Goal: Transaction & Acquisition: Purchase product/service

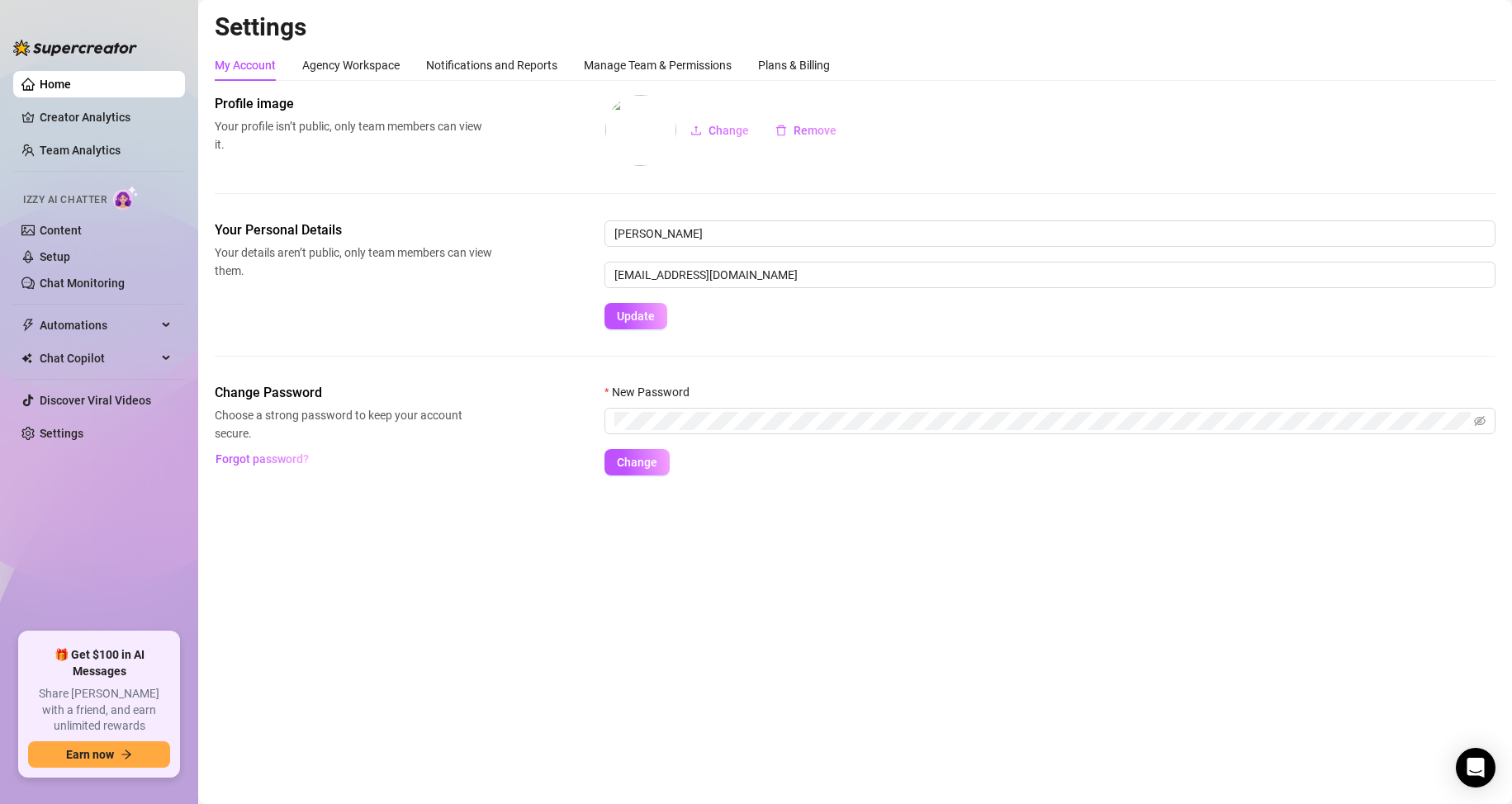
click at [828, 88] on div "My Account Agency Workspace Notifications and Reports Manage Team & Permissions…" at bounding box center [855, 262] width 1281 height 426
click at [821, 57] on div "Plans & Billing" at bounding box center [794, 64] width 72 height 18
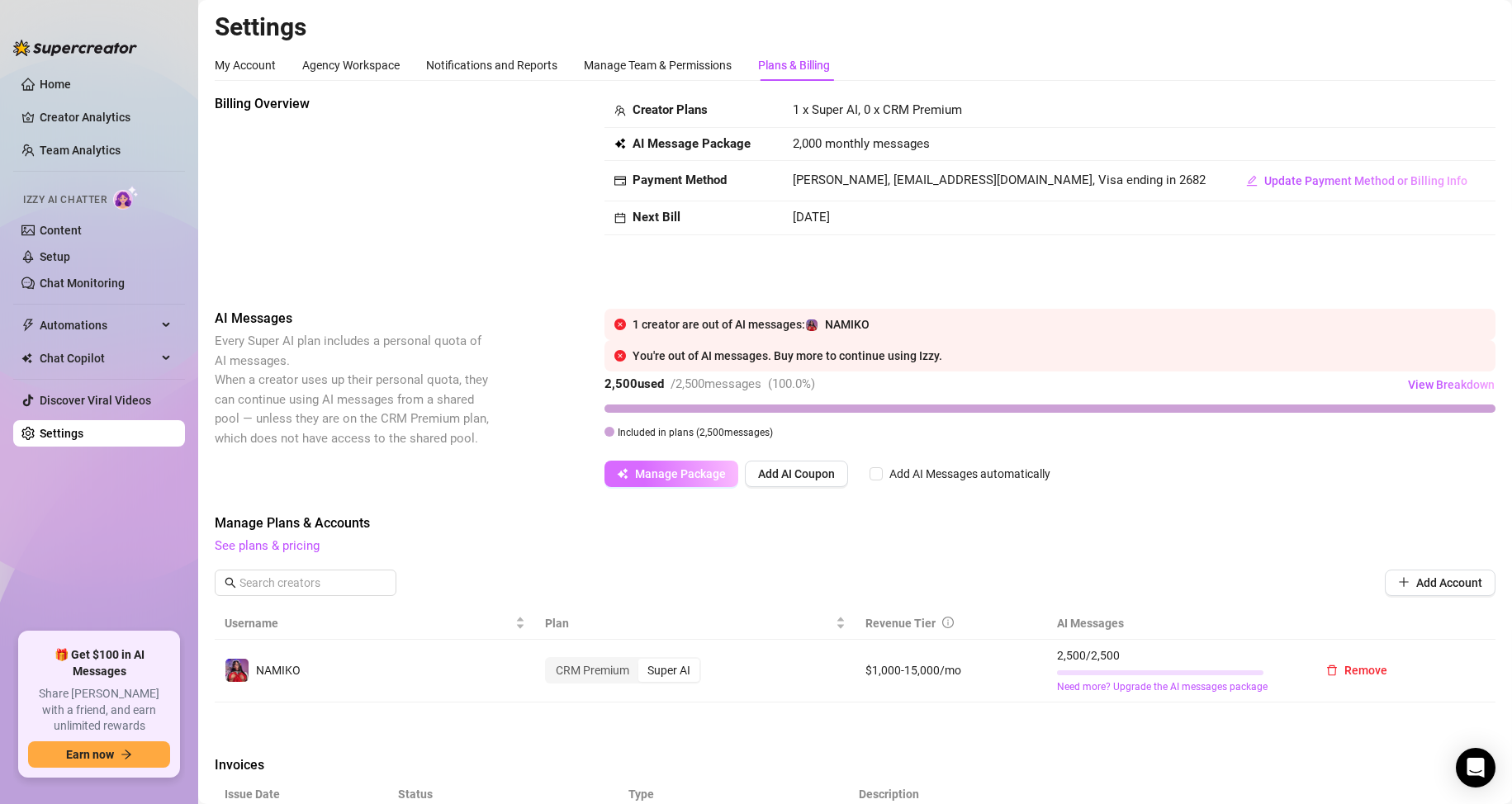
click at [655, 481] on button "Manage Package" at bounding box center [672, 474] width 134 height 27
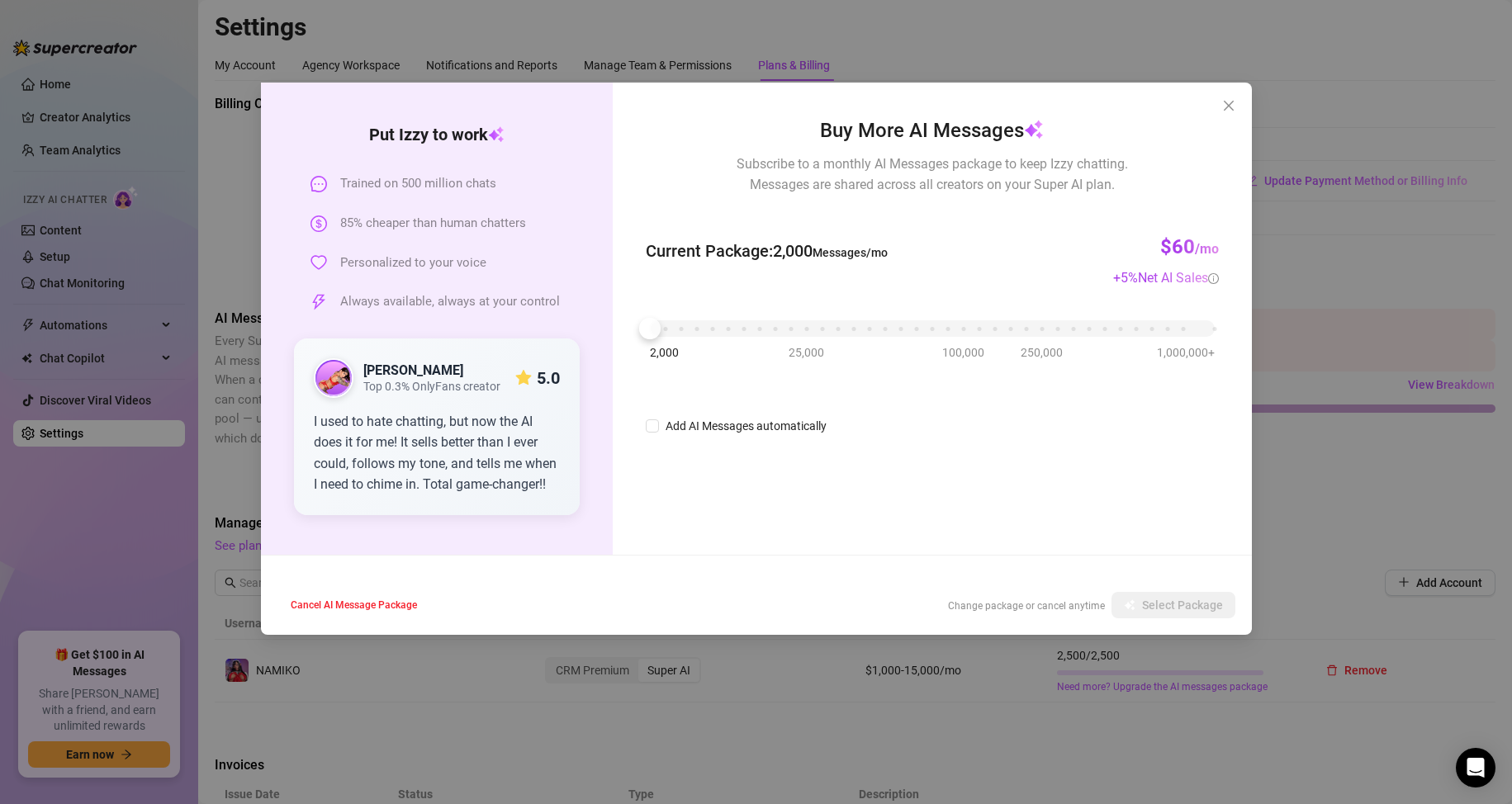
click at [706, 476] on div "Buy More AI Messages Subscribe to a monthly AI Messages package to keep Izzy ch…" at bounding box center [931, 318] width 638 height 472
drag, startPoint x: 652, startPoint y: 332, endPoint x: 667, endPoint y: 340, distance: 17.0
click at [667, 340] on div "2,000 25,000 100,000 250,000 1,000,000+" at bounding box center [931, 329] width 572 height 44
click at [1179, 607] on span "Select Package" at bounding box center [1183, 605] width 81 height 13
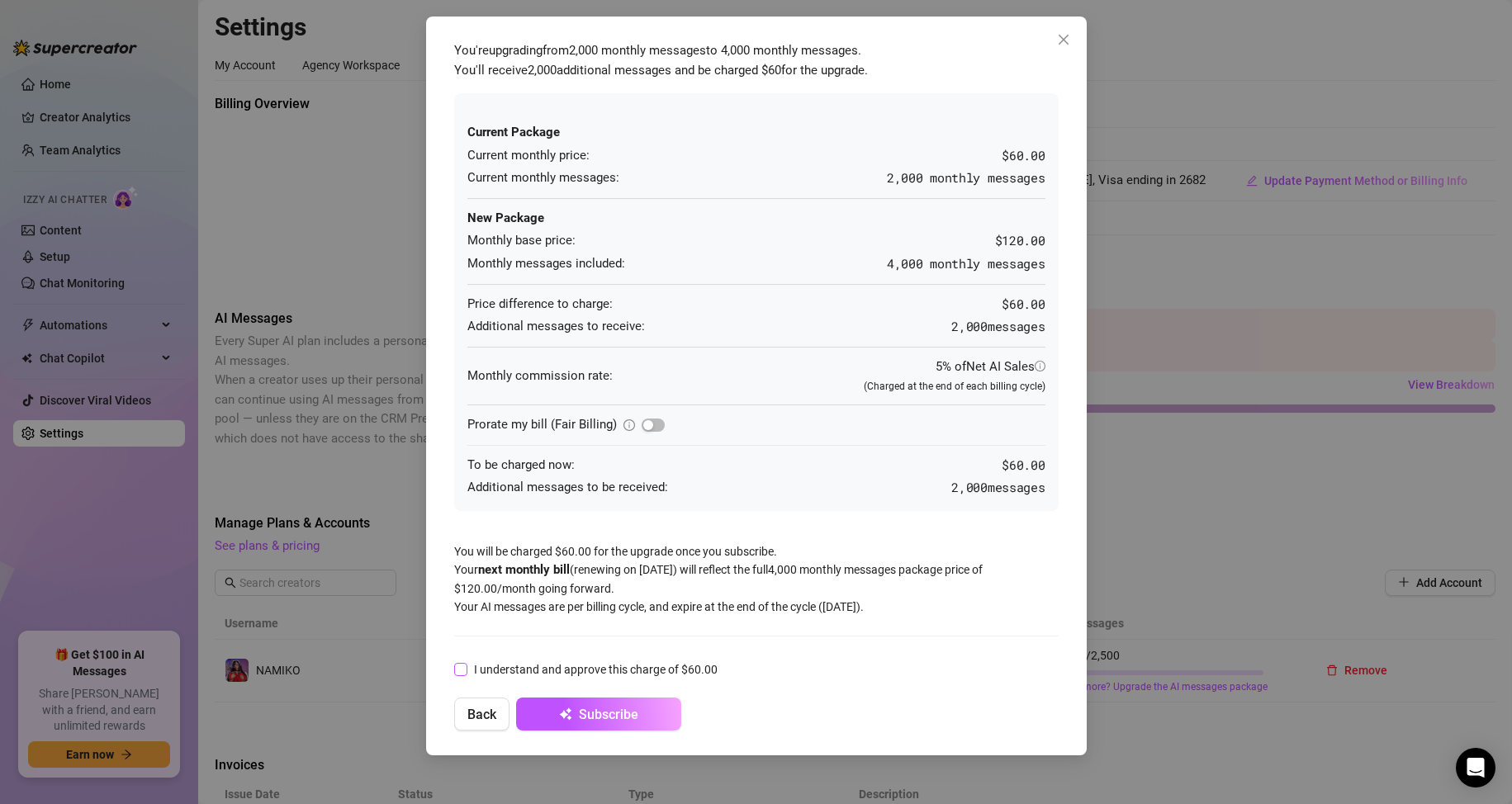
click at [520, 669] on span "I understand and approve this charge of $60.00" at bounding box center [595, 669] width 257 height 18
click at [466, 669] on input "I understand and approve this charge of $60.00" at bounding box center [459, 668] width 11 height 11
checkbox input "true"
click at [1136, 230] on div "You're upgrading from 2,000 monthly messages to 4,000 monthly messages . You'll…" at bounding box center [756, 402] width 1512 height 804
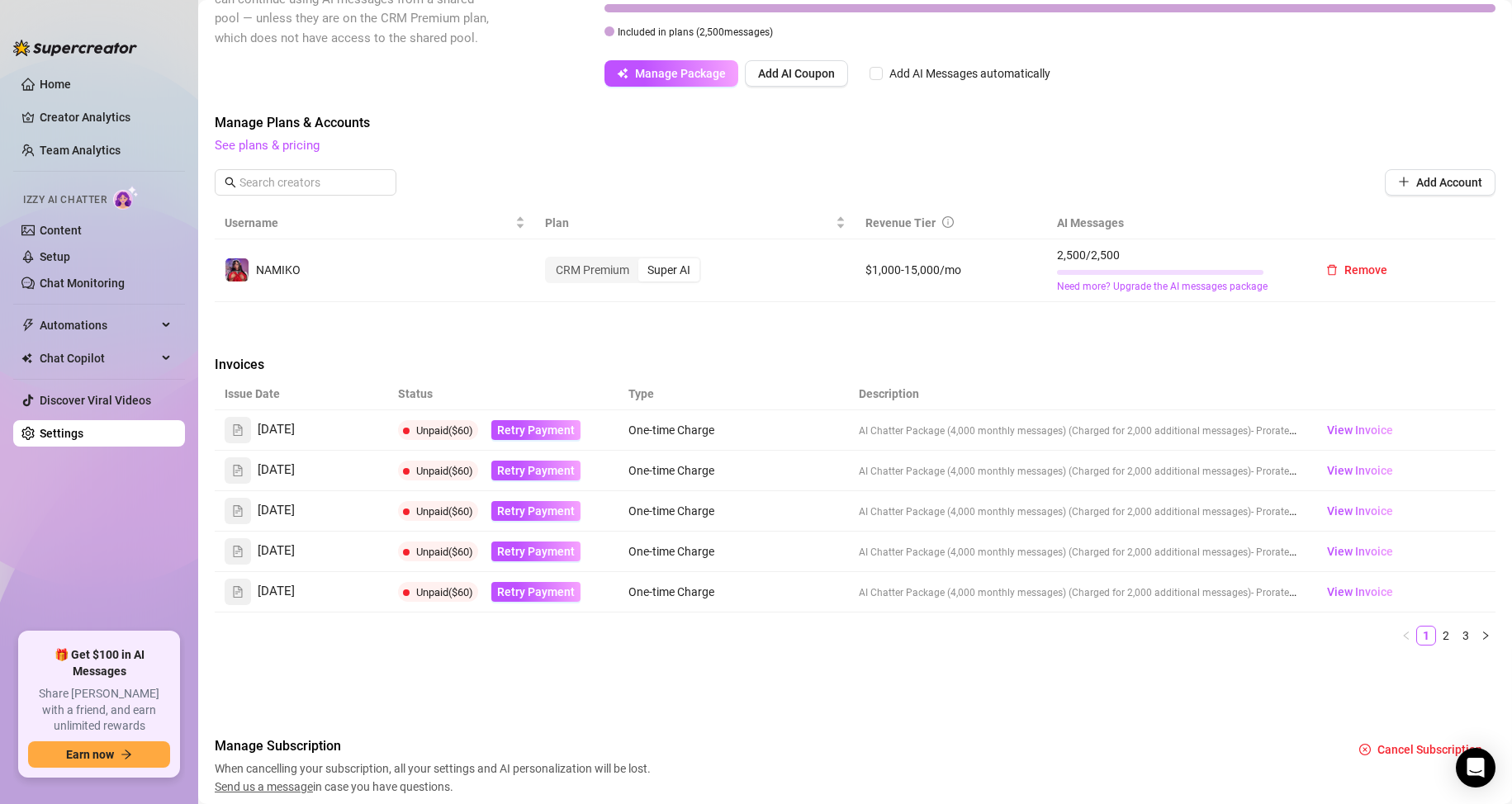
scroll to position [413, 0]
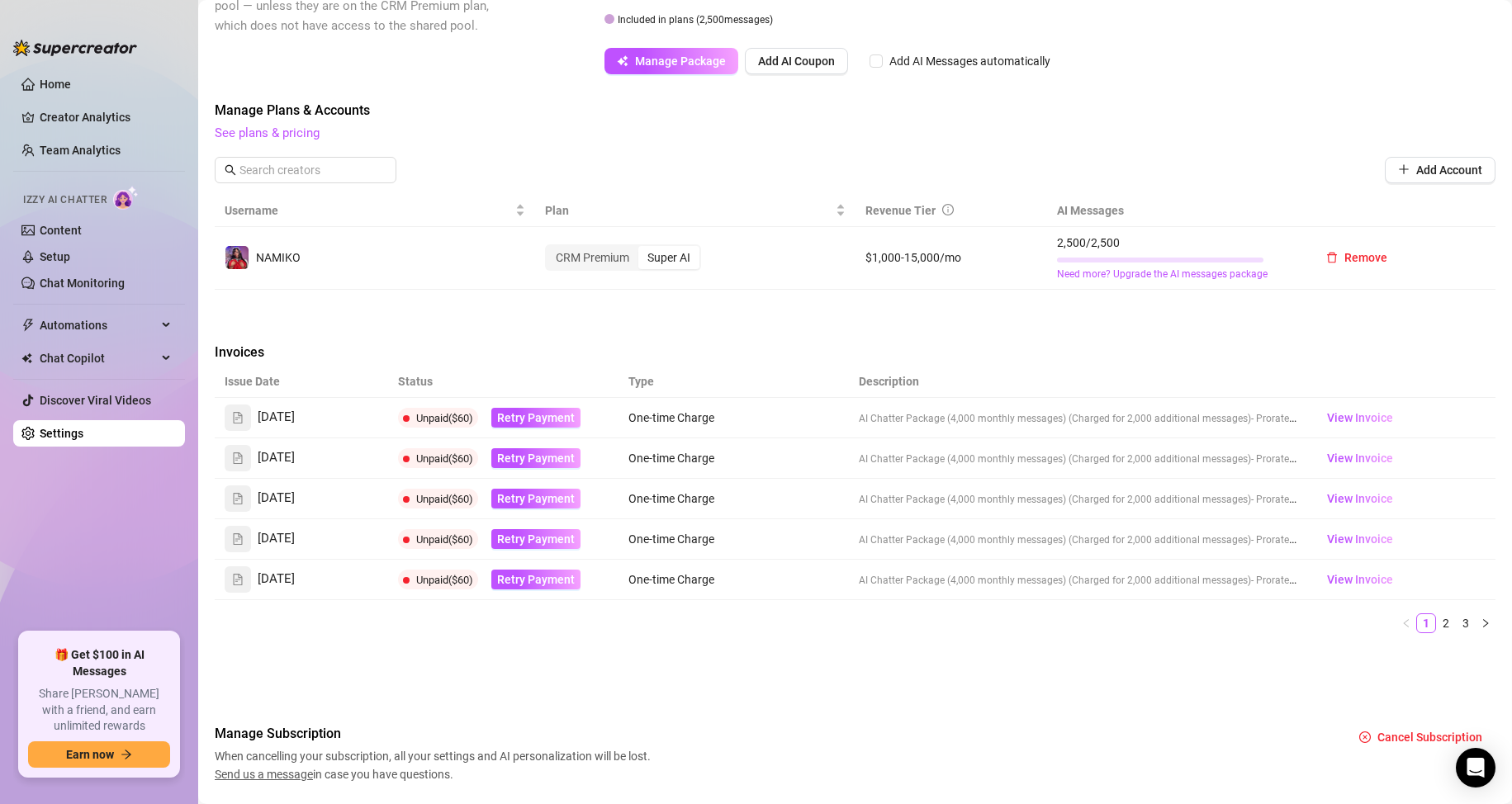
click at [1012, 340] on div "Billing Overview Creator Plans 1 x Super AI, 0 x CRM Premium AI Message Package…" at bounding box center [855, 232] width 1281 height 1102
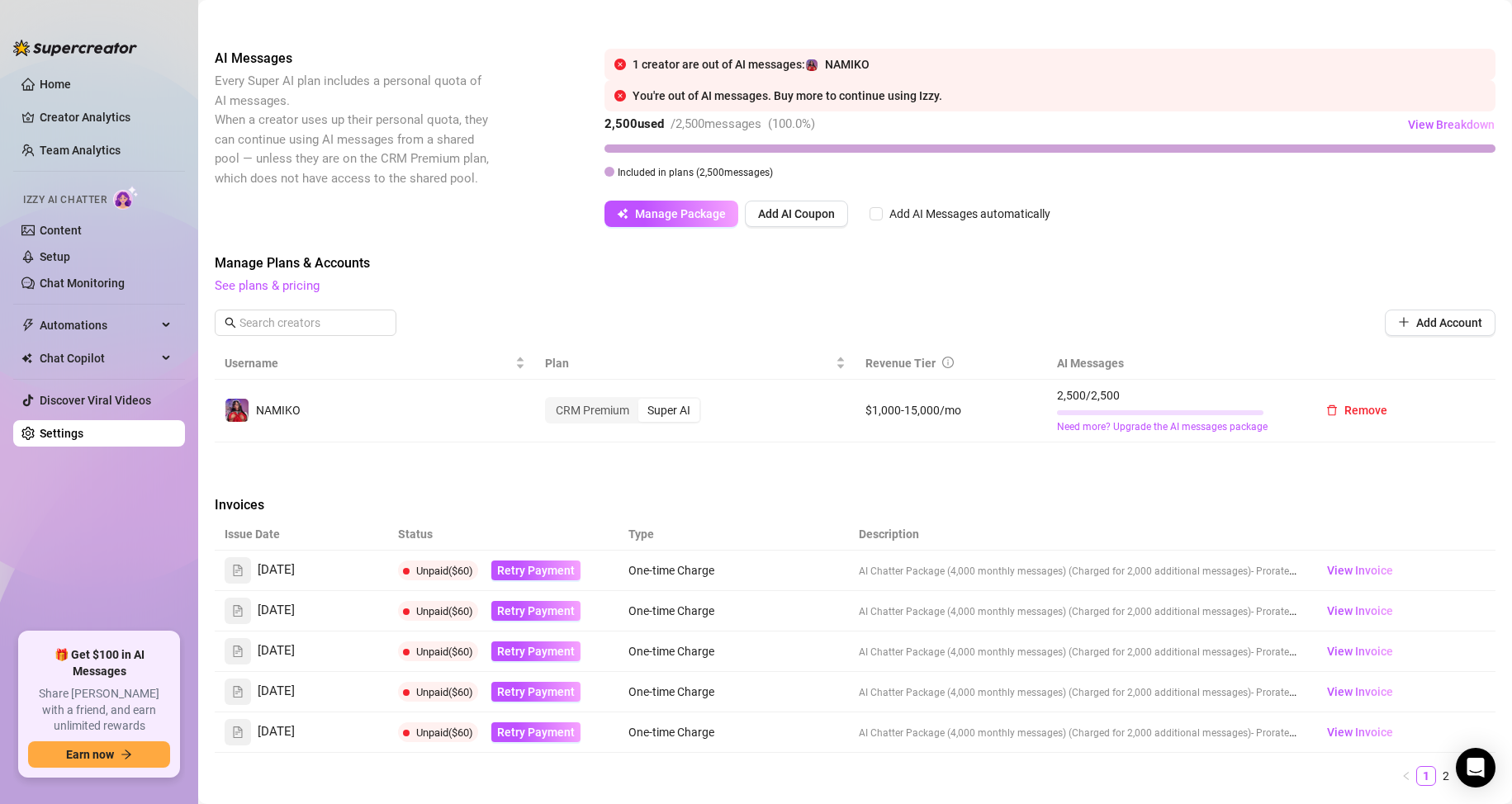
scroll to position [248, 0]
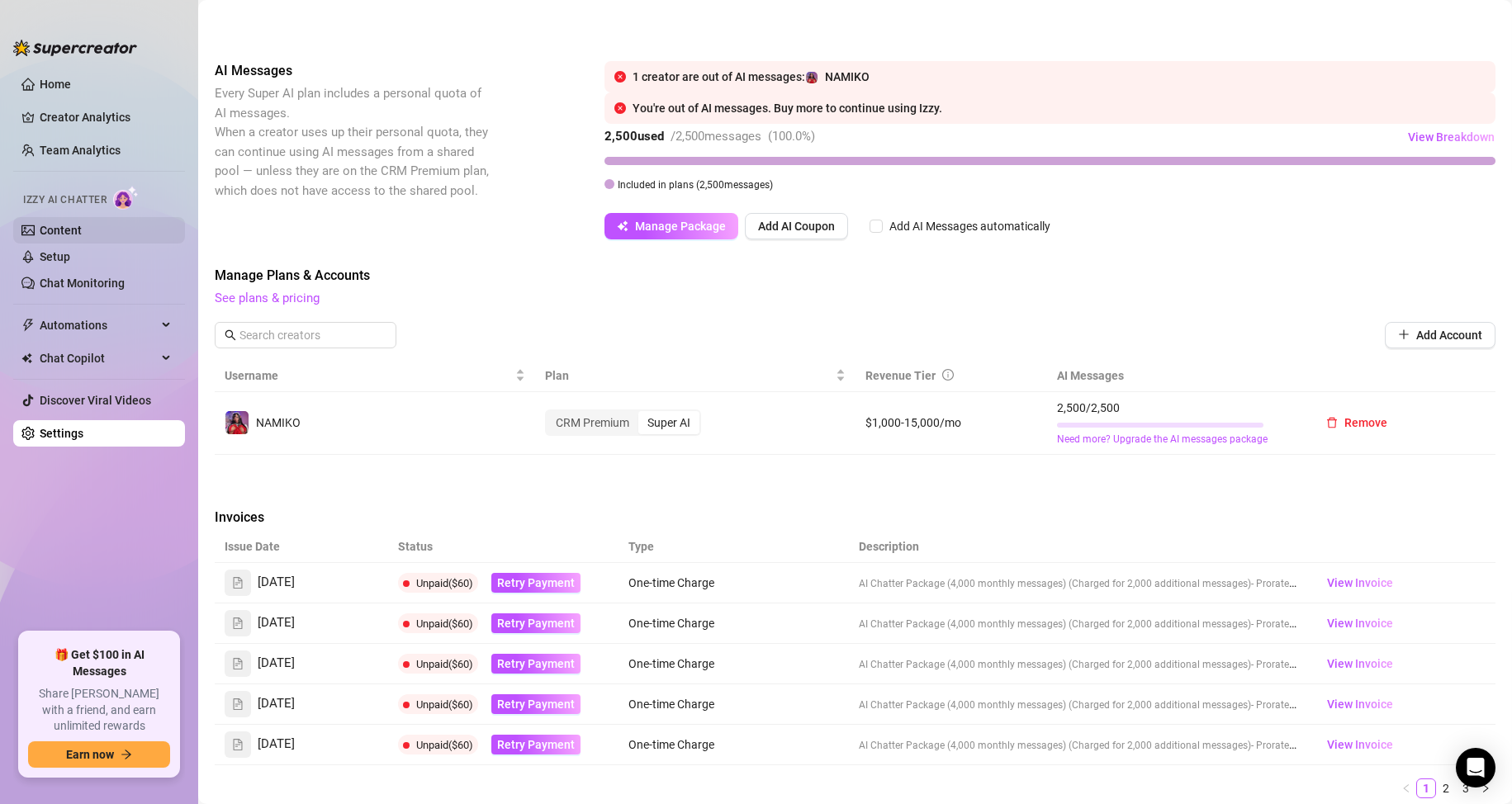
click at [82, 225] on link "Content" at bounding box center [60, 230] width 42 height 13
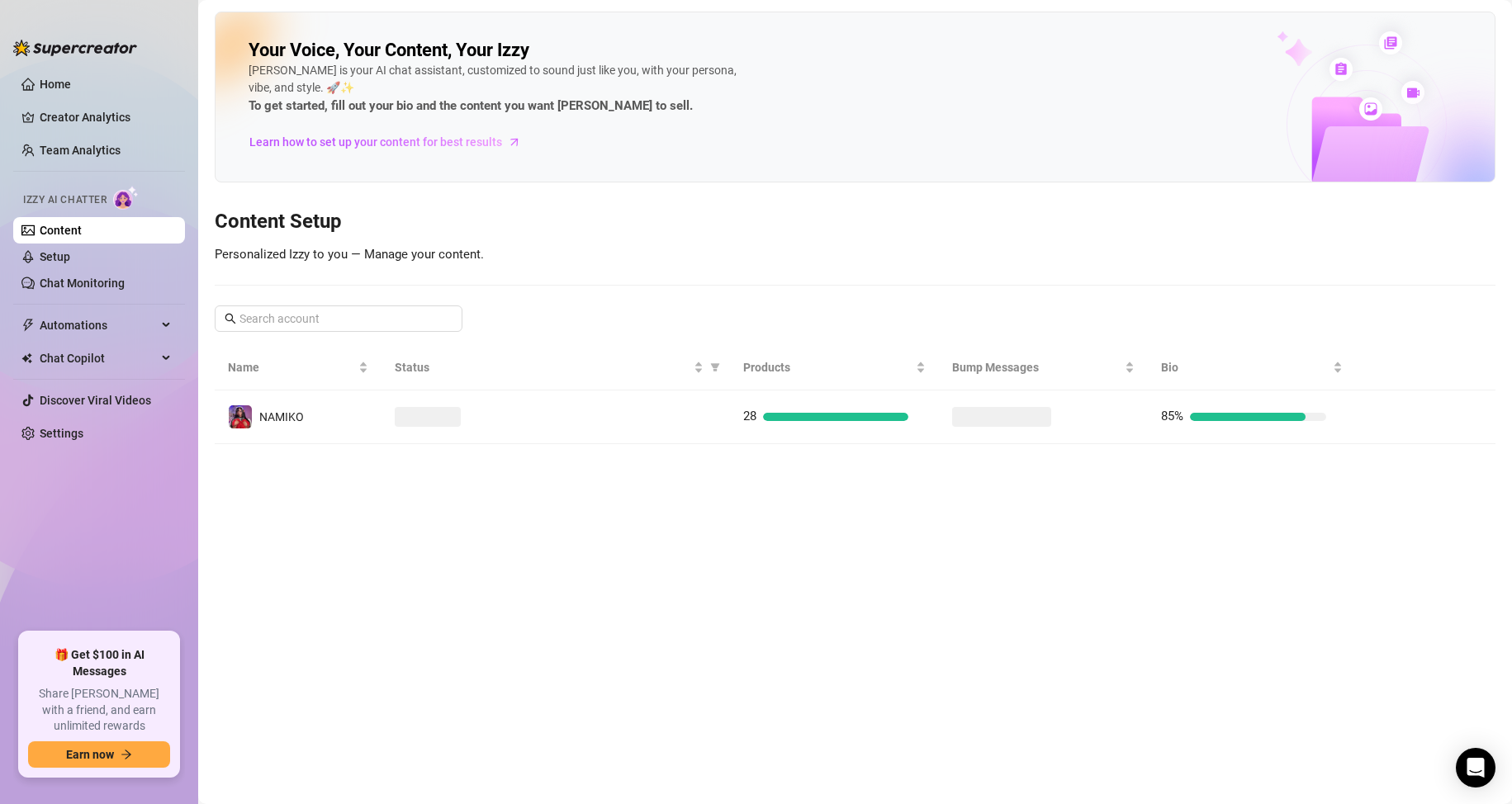
click at [646, 444] on td at bounding box center [556, 417] width 347 height 53
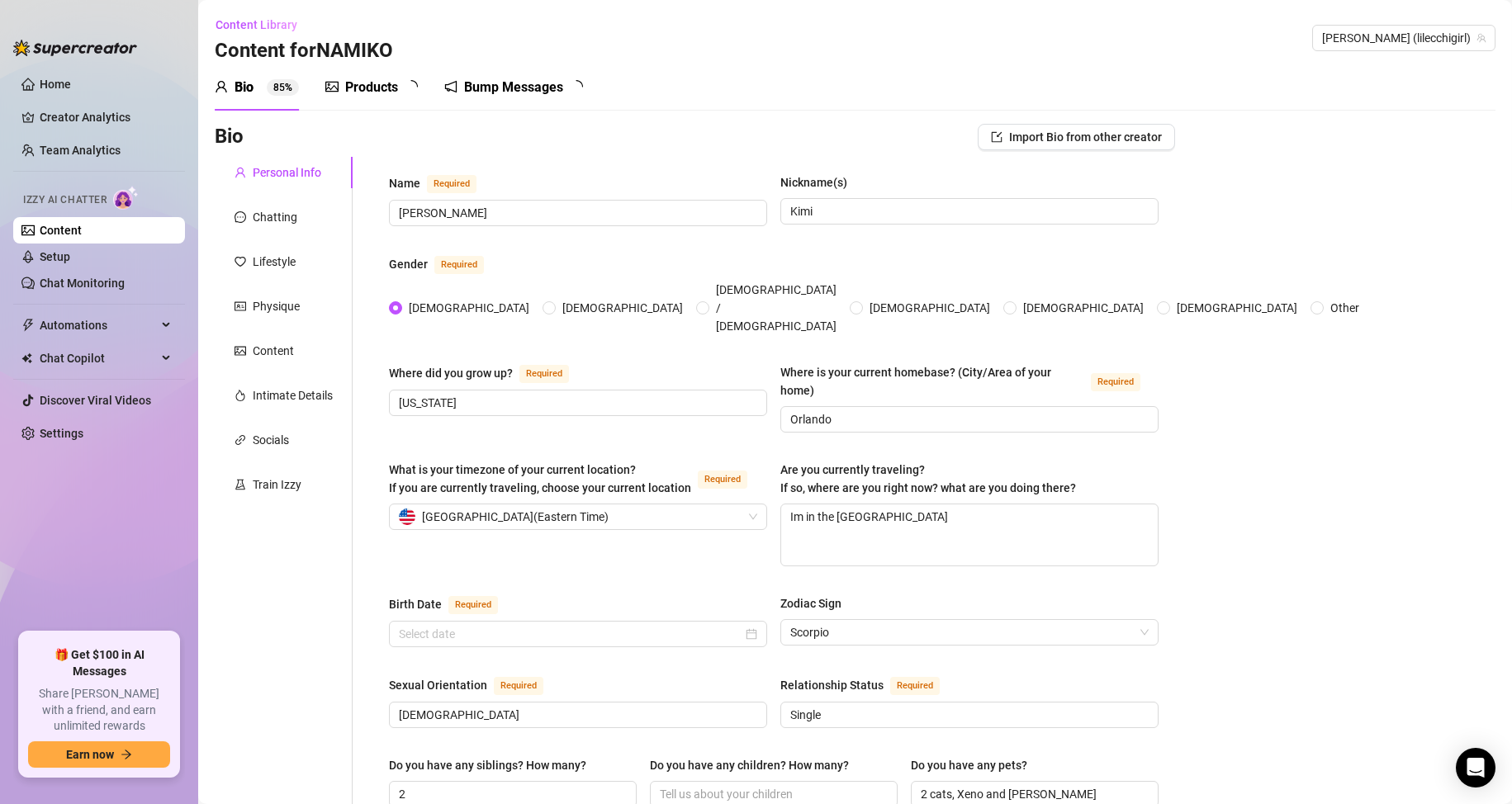
radio input "true"
type input "[DATE]"
click at [401, 83] on div "Products 2 6" at bounding box center [377, 87] width 104 height 20
